Goal: Transaction & Acquisition: Purchase product/service

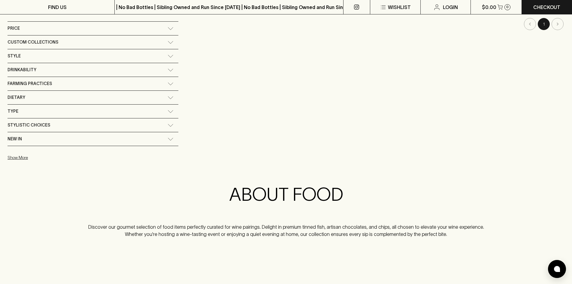
scroll to position [60, 0]
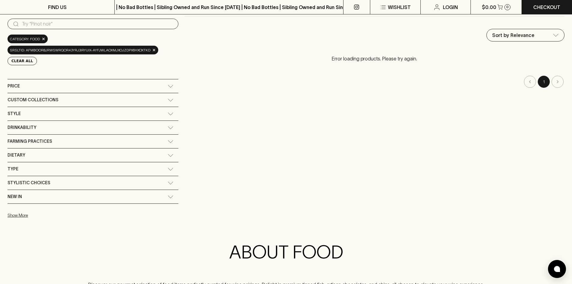
click at [72, 167] on div "Type" at bounding box center [88, 169] width 160 height 8
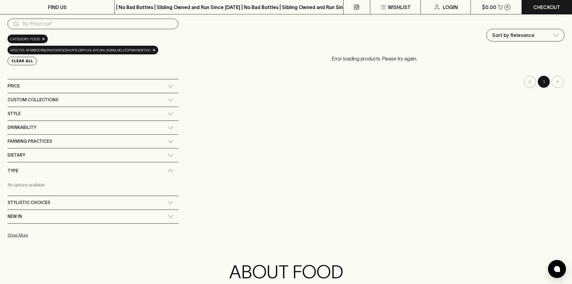
click at [169, 154] on icon at bounding box center [171, 155] width 6 height 3
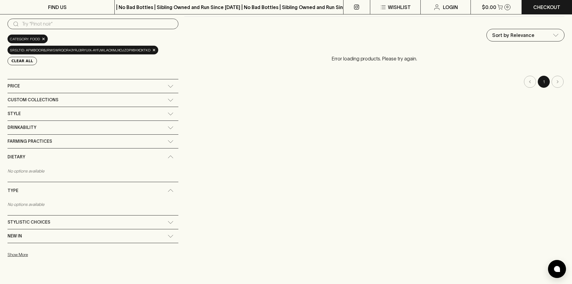
click at [107, 79] on div "Price" at bounding box center [93, 86] width 171 height 14
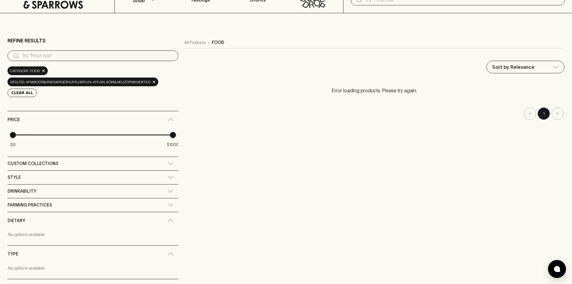
scroll to position [0, 0]
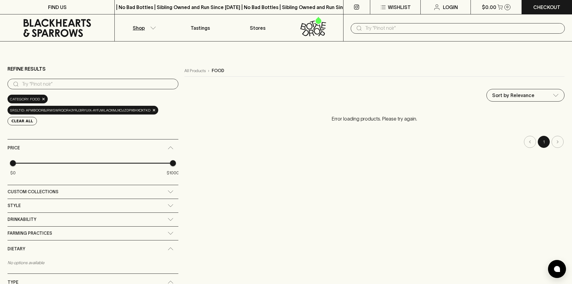
click at [154, 110] on span "×" at bounding box center [154, 110] width 4 height 6
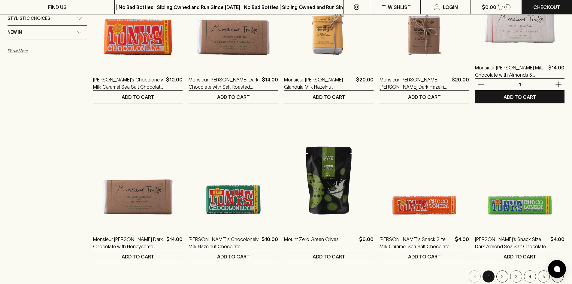
scroll to position [511, 0]
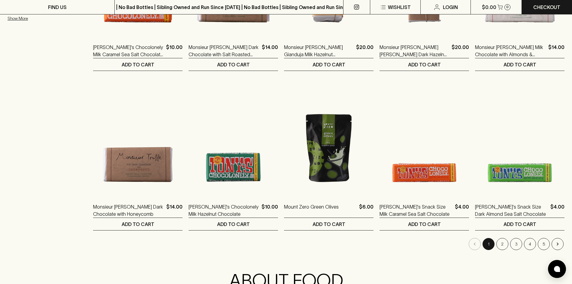
click at [505, 243] on button "2" at bounding box center [503, 244] width 12 height 12
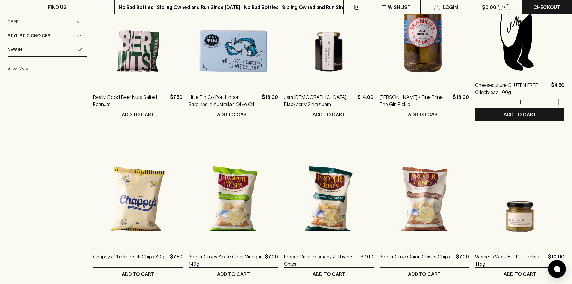
scroll to position [511, 0]
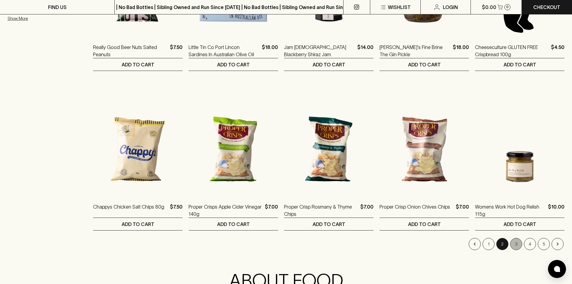
click at [516, 245] on button "3" at bounding box center [516, 244] width 12 height 12
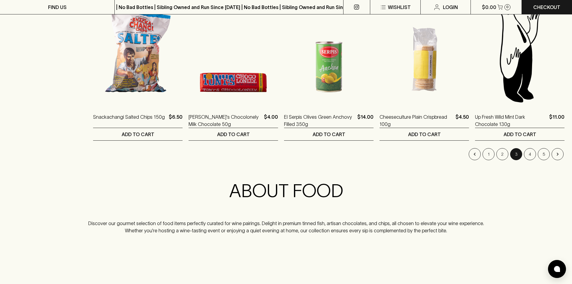
scroll to position [601, 0]
click at [531, 157] on button "4" at bounding box center [530, 154] width 12 height 12
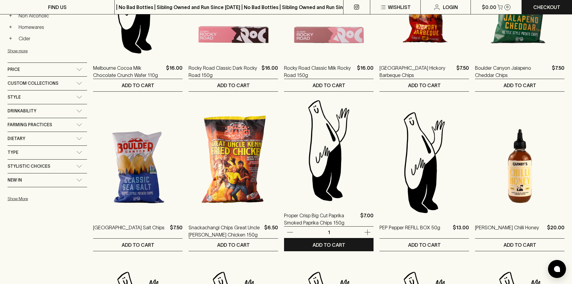
scroll to position [511, 0]
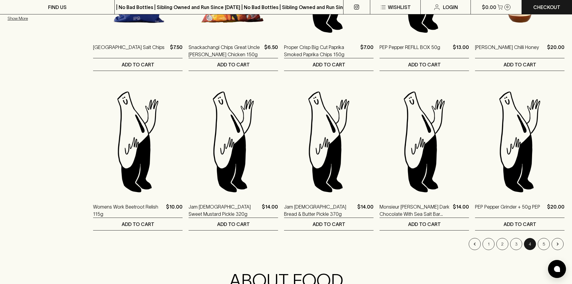
click at [543, 241] on button "5" at bounding box center [544, 244] width 12 height 12
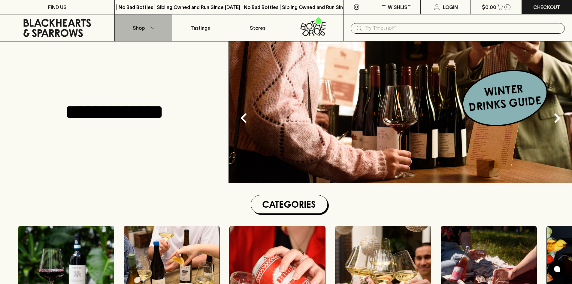
click at [150, 27] on icon "button" at bounding box center [153, 27] width 6 height 3
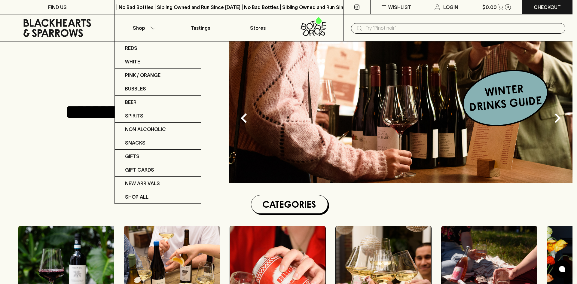
click at [52, 6] on div at bounding box center [288, 142] width 577 height 284
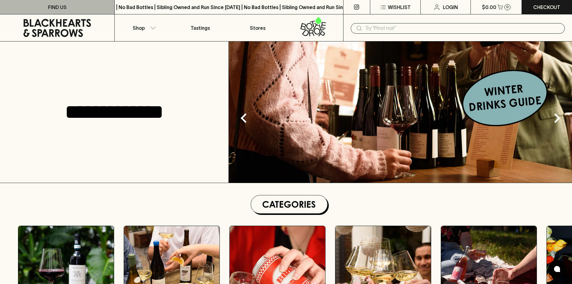
click at [56, 5] on p "FIND US" at bounding box center [57, 7] width 19 height 7
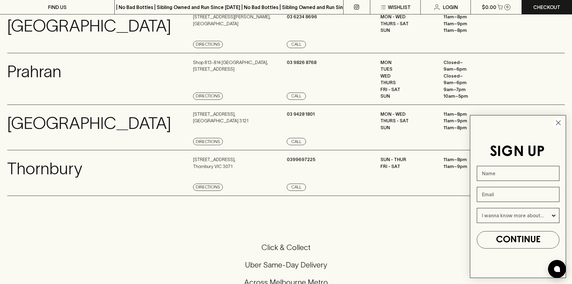
scroll to position [391, 0]
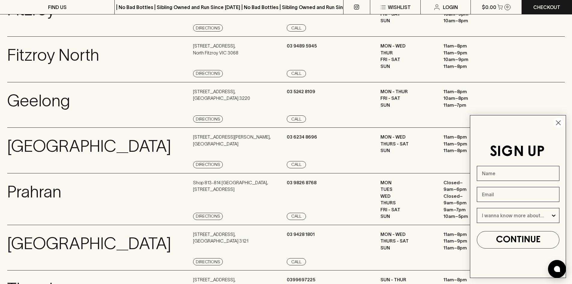
click at [34, 59] on p "Fitzroy North" at bounding box center [53, 55] width 92 height 25
click at [216, 51] on p "119 Scotchmer Street , North Fitzroy VIC 3068" at bounding box center [215, 50] width 45 height 14
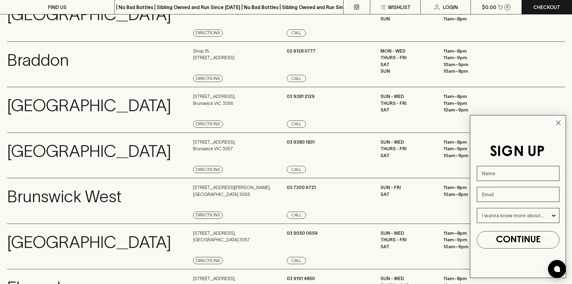
scroll to position [0, 0]
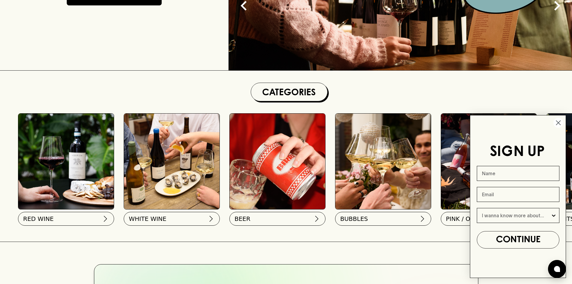
scroll to position [180, 0]
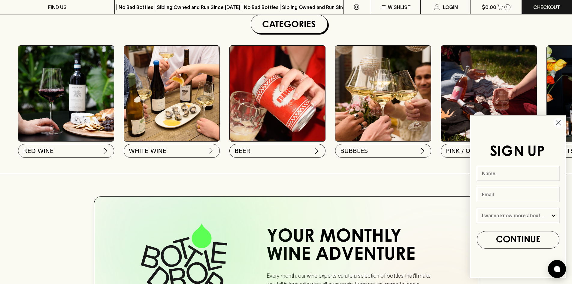
click at [560, 121] on circle "Close dialog" at bounding box center [559, 123] width 10 height 10
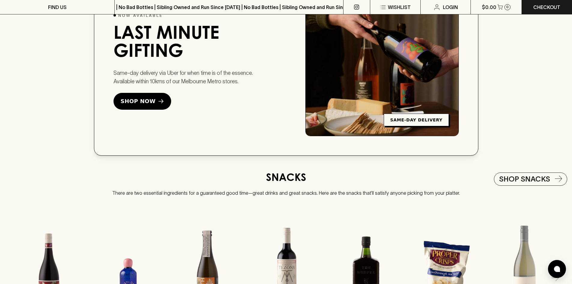
scroll to position [1082, 0]
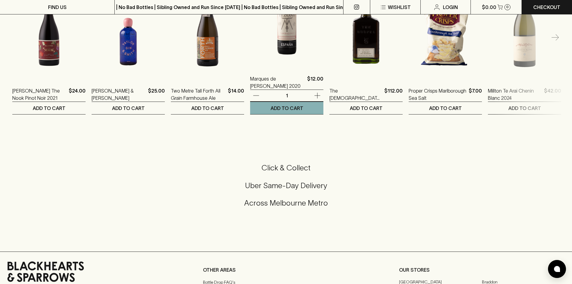
click at [271, 109] on p "ADD TO CART" at bounding box center [287, 108] width 33 height 7
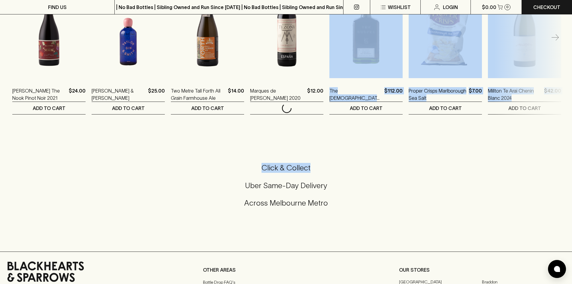
click at [528, 183] on div "Click & Collect Uber Same-Day Delivery Across Melbourne Metro" at bounding box center [286, 185] width 558 height 45
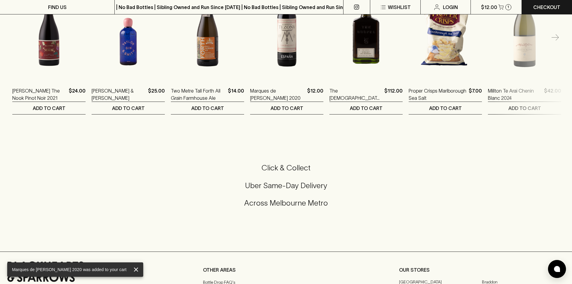
drag, startPoint x: 528, startPoint y: 183, endPoint x: 525, endPoint y: 180, distance: 3.8
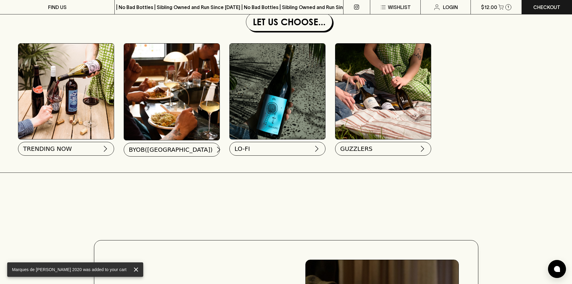
scroll to position [451, 0]
